Goal: Task Accomplishment & Management: Use online tool/utility

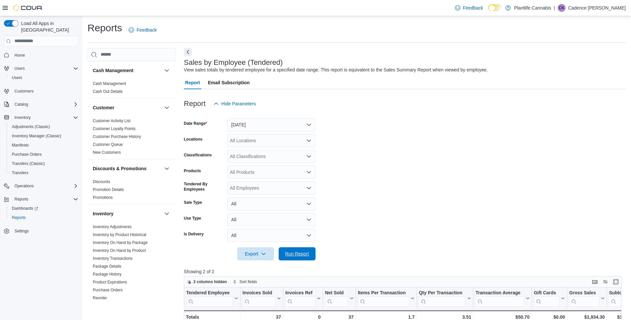
drag, startPoint x: 299, startPoint y: 259, endPoint x: 406, endPoint y: 201, distance: 121.9
click at [299, 259] on span "Run Report" at bounding box center [297, 253] width 29 height 13
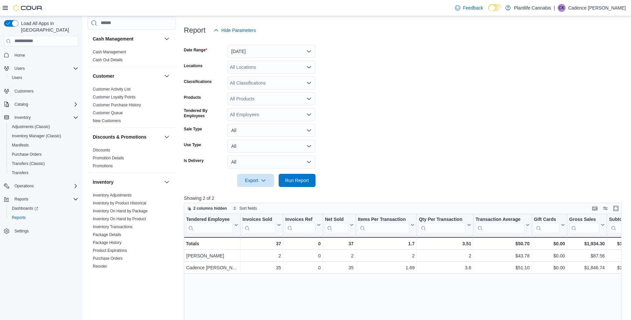
scroll to position [76, 0]
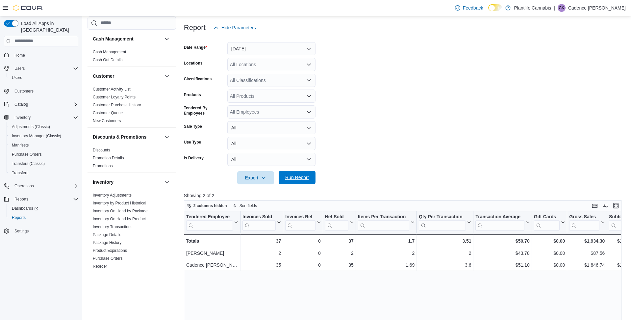
click at [302, 179] on span "Run Report" at bounding box center [297, 177] width 24 height 7
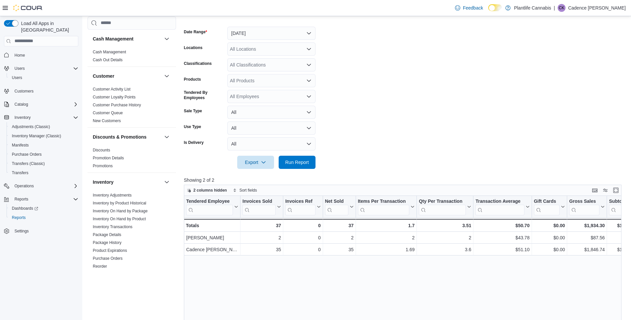
scroll to position [97, 0]
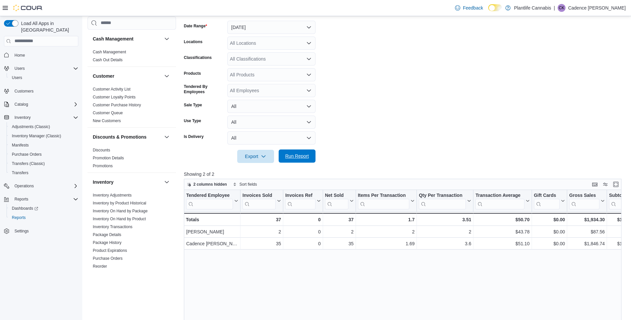
click at [304, 156] on span "Run Report" at bounding box center [297, 156] width 24 height 7
